Goal: Task Accomplishment & Management: Use online tool/utility

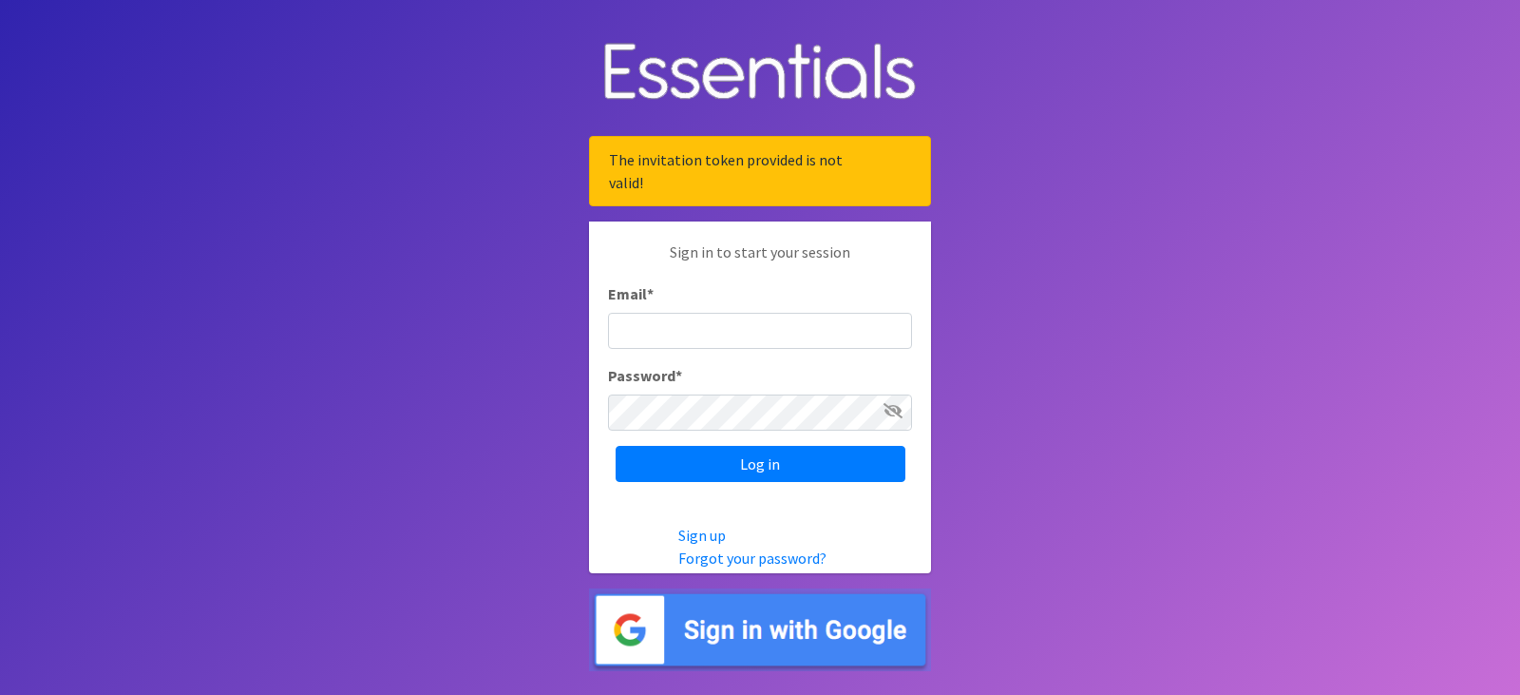
click at [675, 329] on input "Email *" at bounding box center [760, 331] width 304 height 36
click at [898, 411] on icon at bounding box center [893, 410] width 19 height 15
click at [691, 331] on input "Email *" at bounding box center [760, 331] width 304 height 36
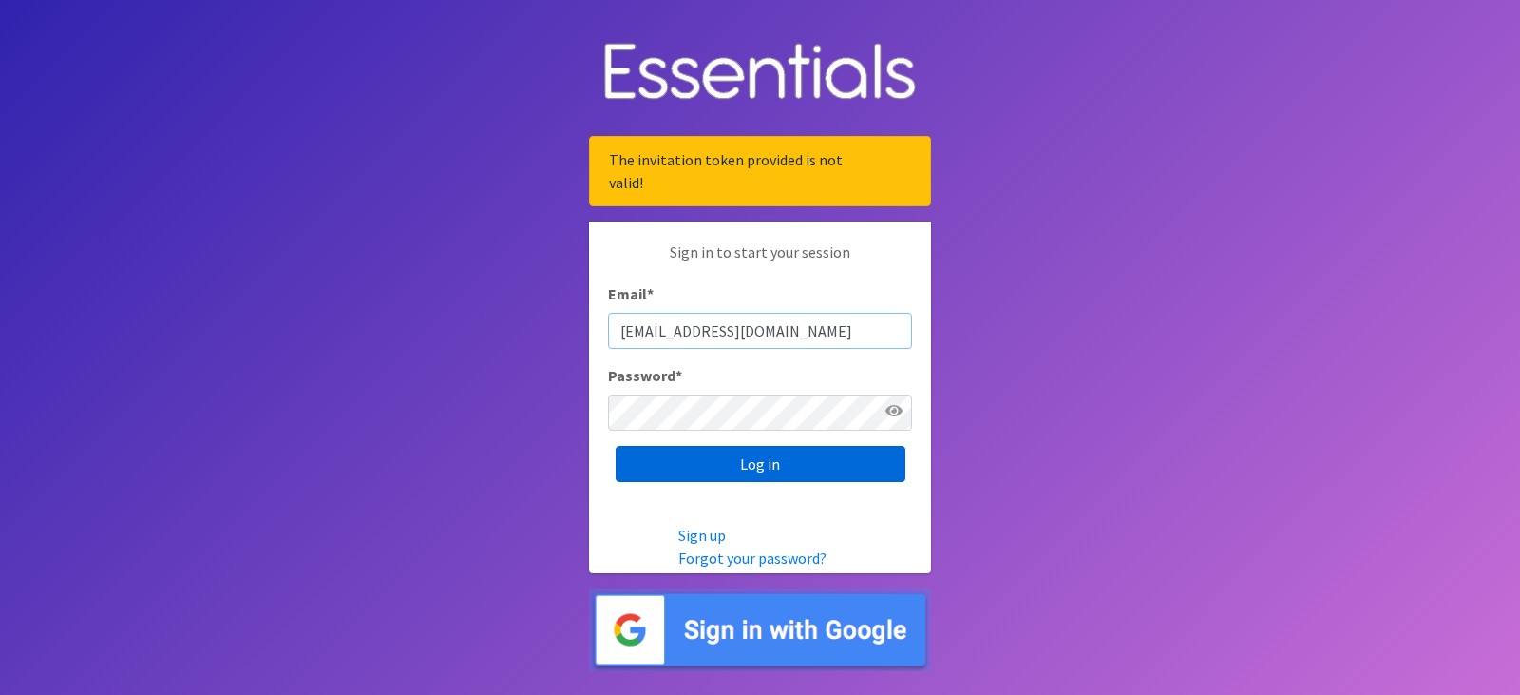
type input "[EMAIL_ADDRESS][DOMAIN_NAME]"
click at [810, 460] on input "Log in" at bounding box center [761, 464] width 290 height 36
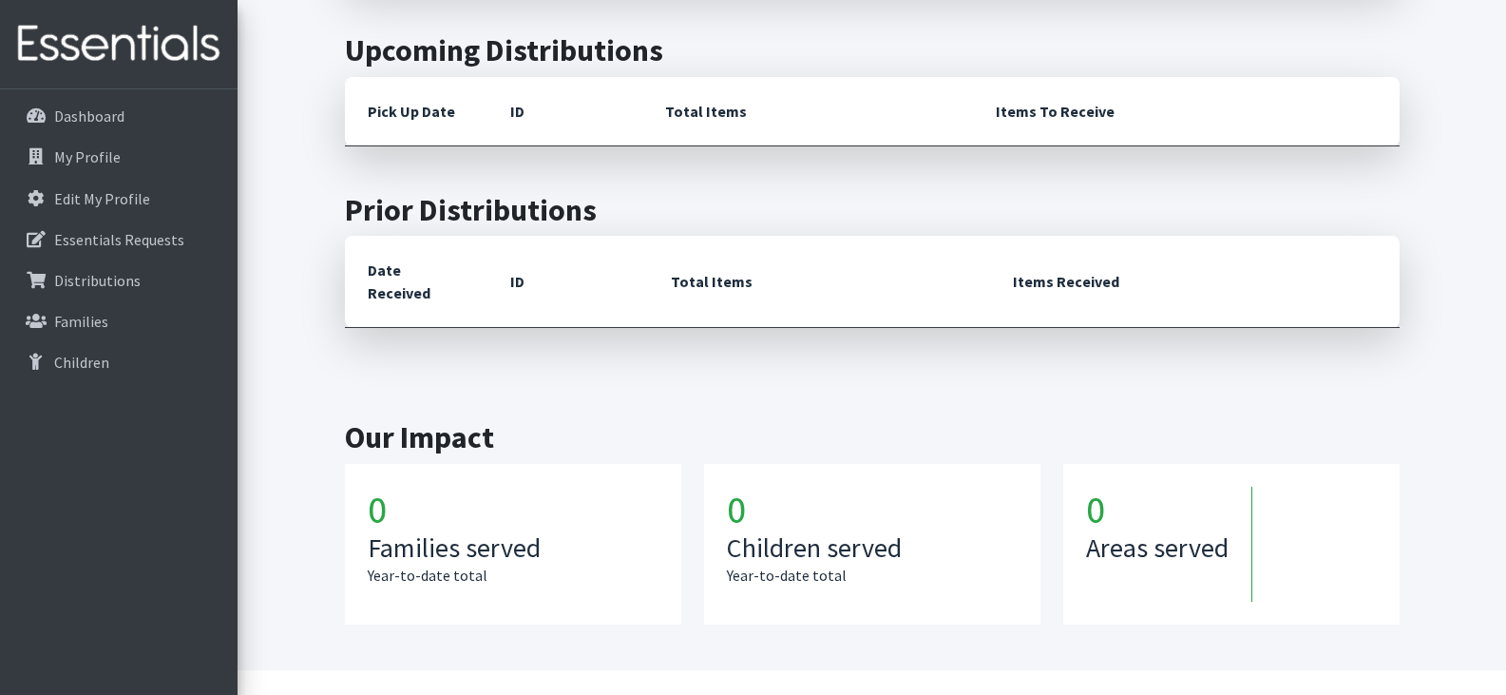
scroll to position [634, 0]
